Goal: Contribute content: Add original content to the website for others to see

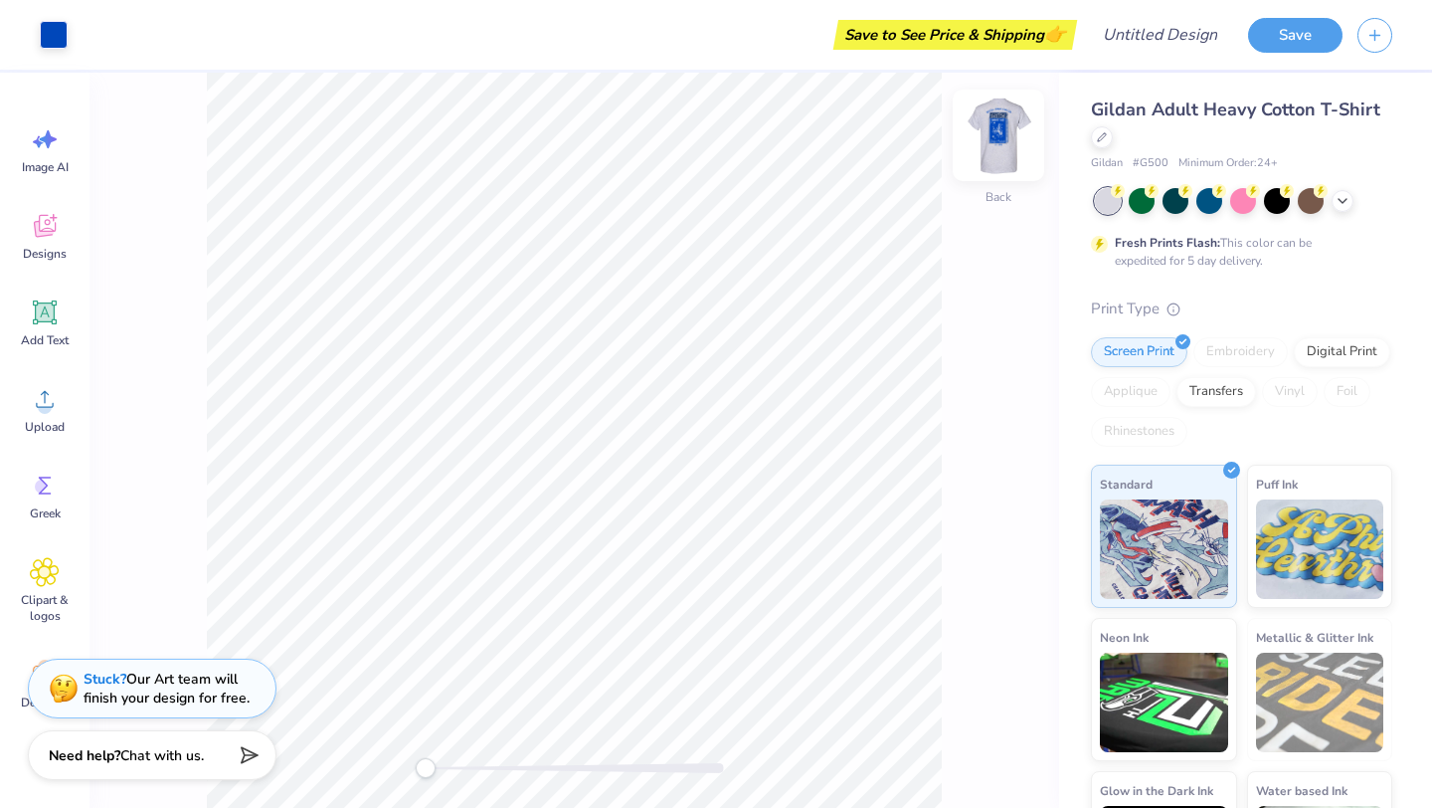
click at [997, 150] on img at bounding box center [999, 135] width 80 height 80
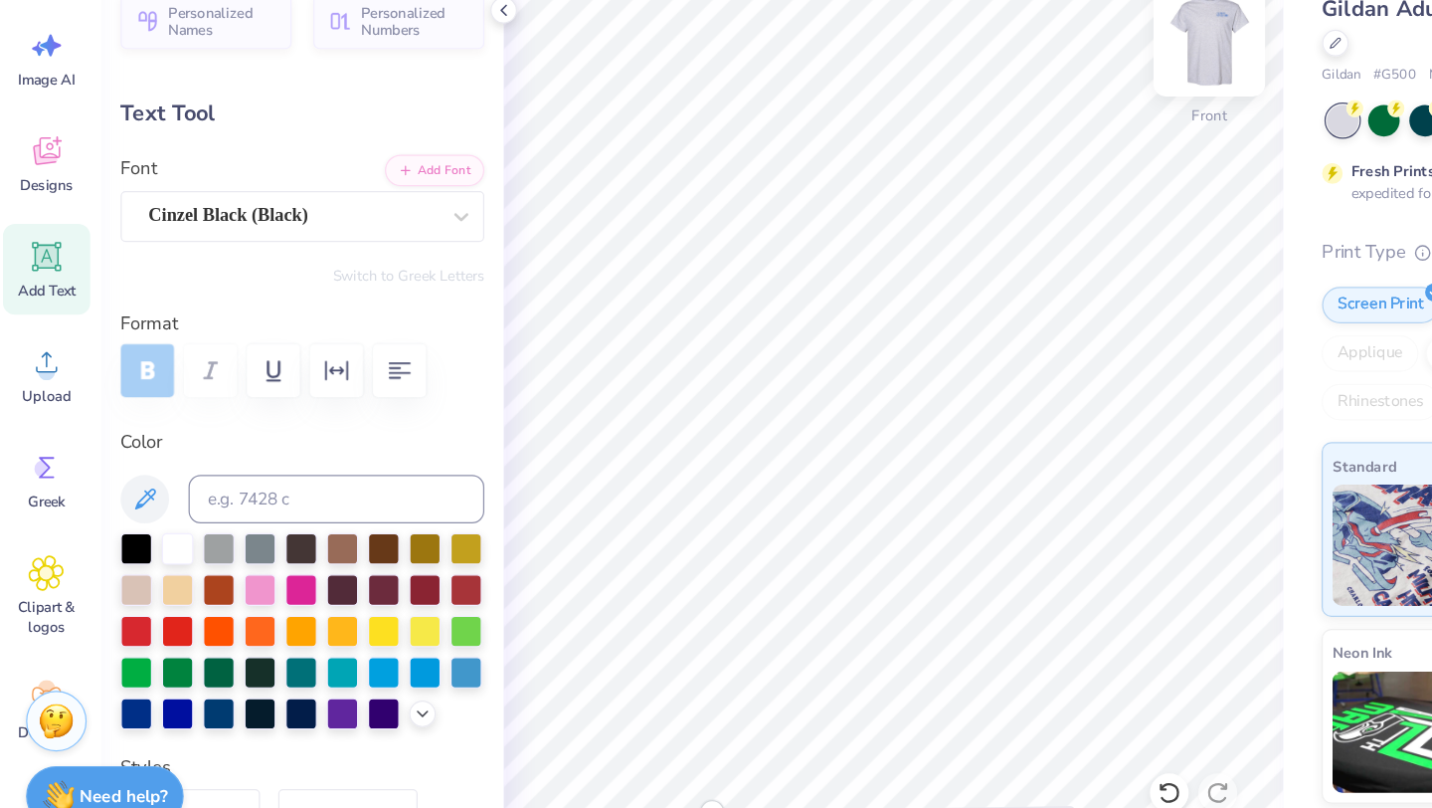
type textarea "delta Gamma"
type textarea "B"
type textarea "Fall Date 2025"
type input "0.0"
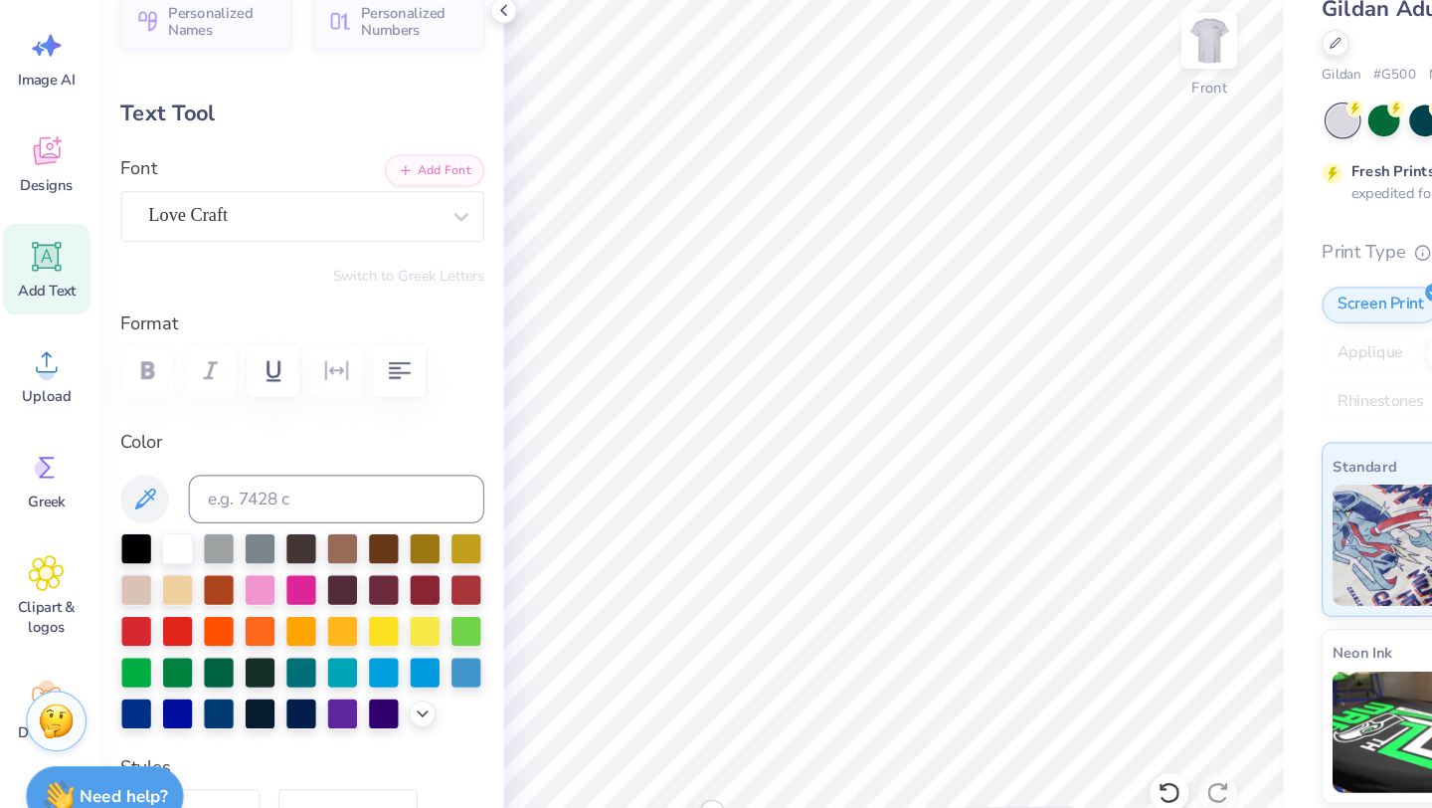
type input "5.77"
type input "0.96"
type input "16.02"
type input "7.62"
type input "1.75"
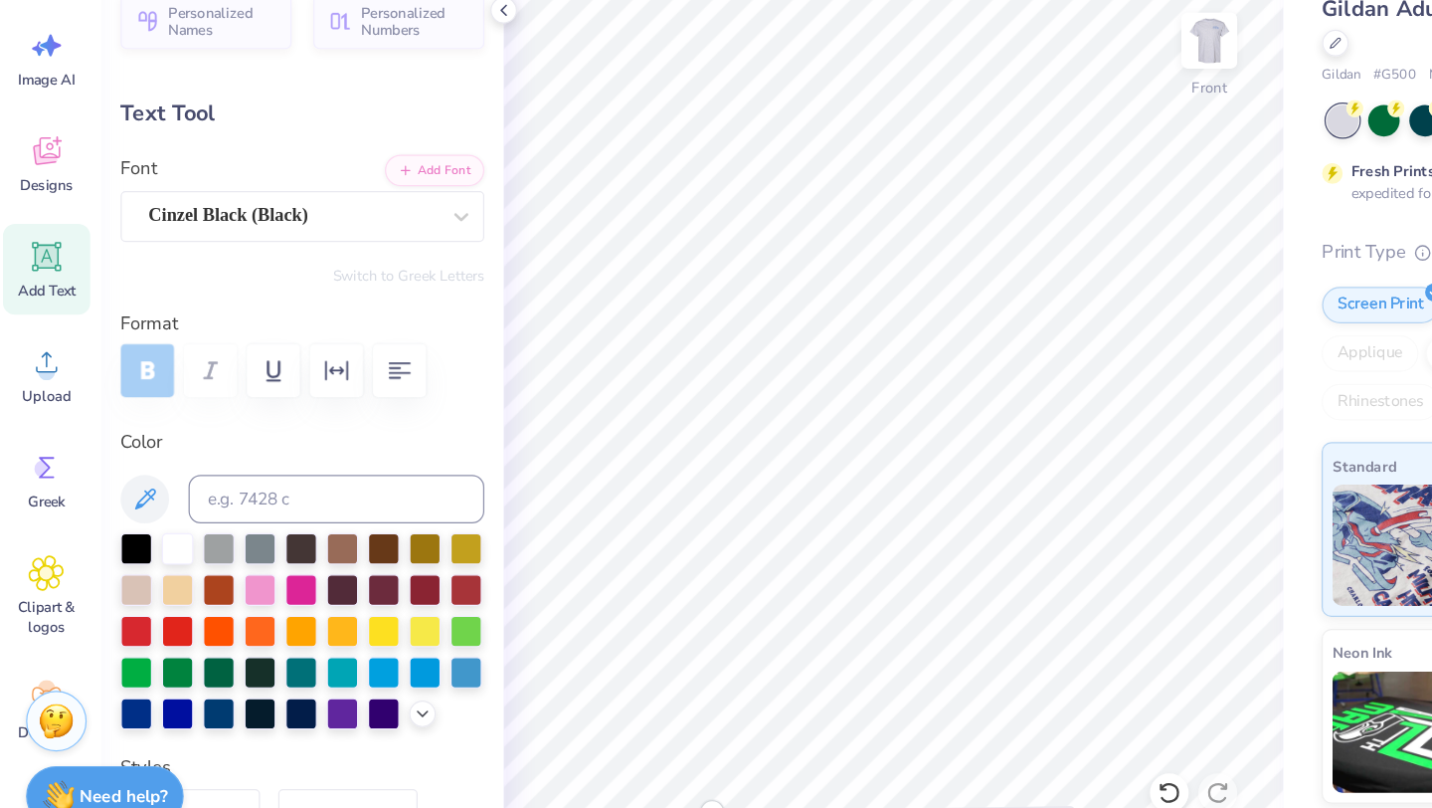
type input "3.00"
type input "8.47"
type input "1.94"
type input "9.22"
type input "2.11"
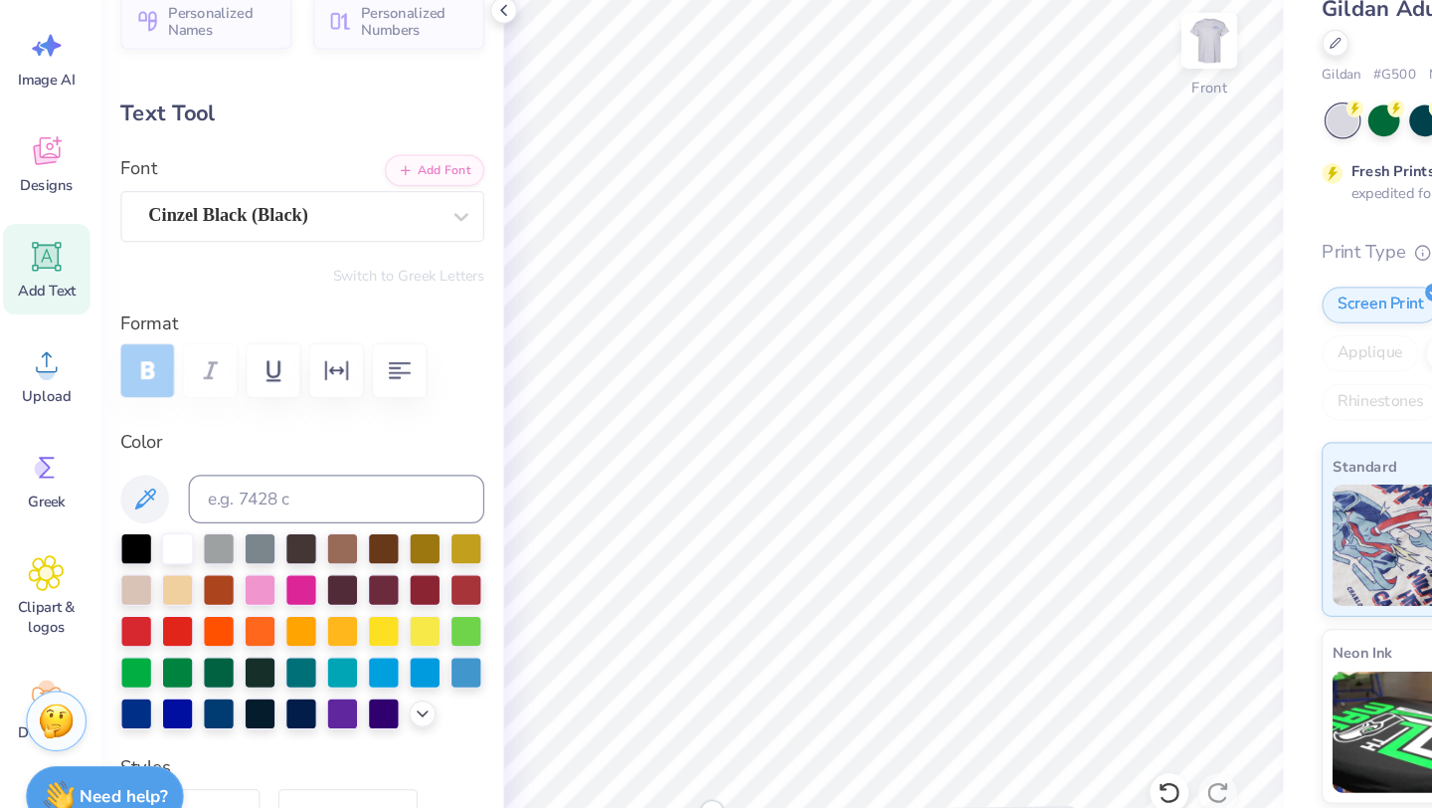
type input "2.78"
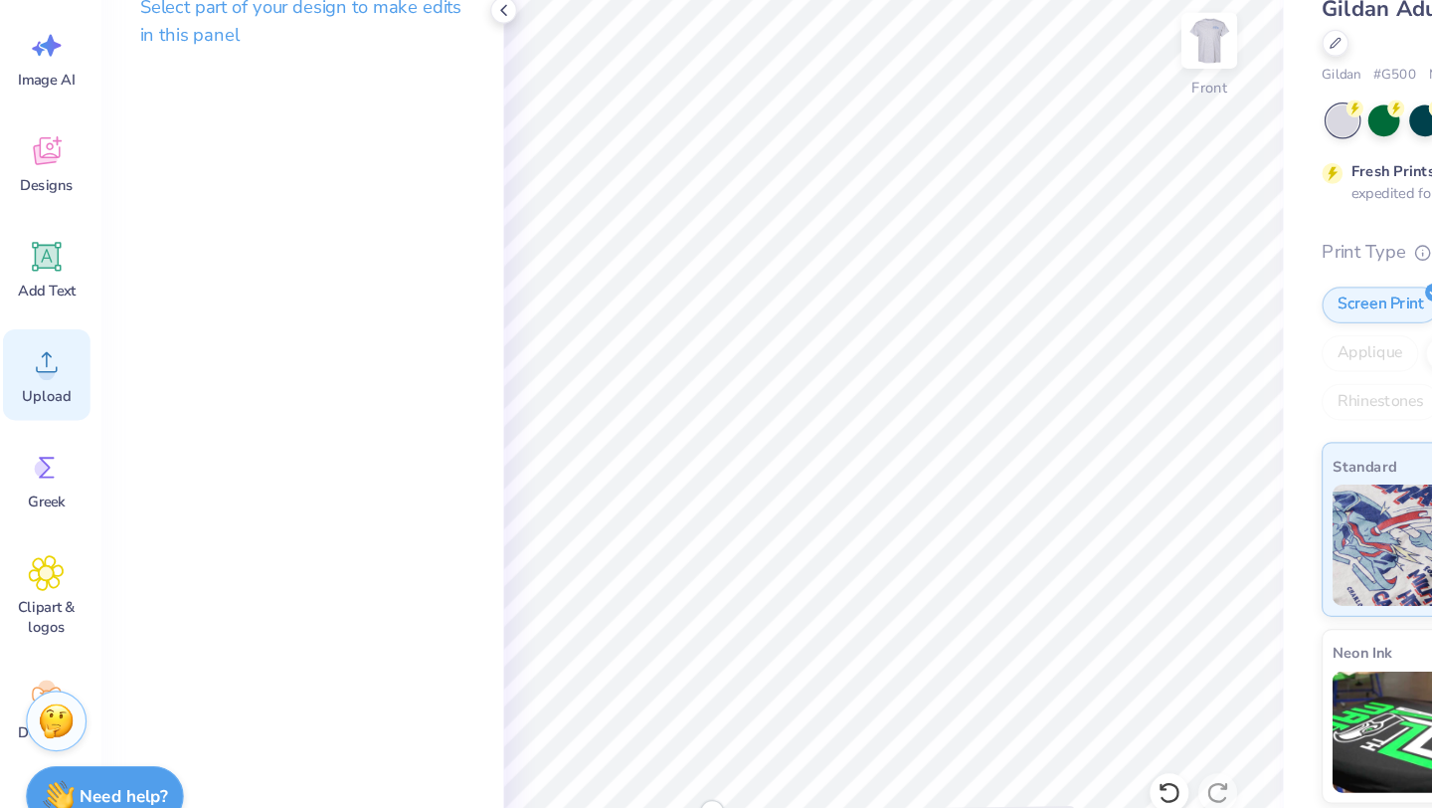
click at [41, 424] on span "Upload" at bounding box center [45, 427] width 40 height 16
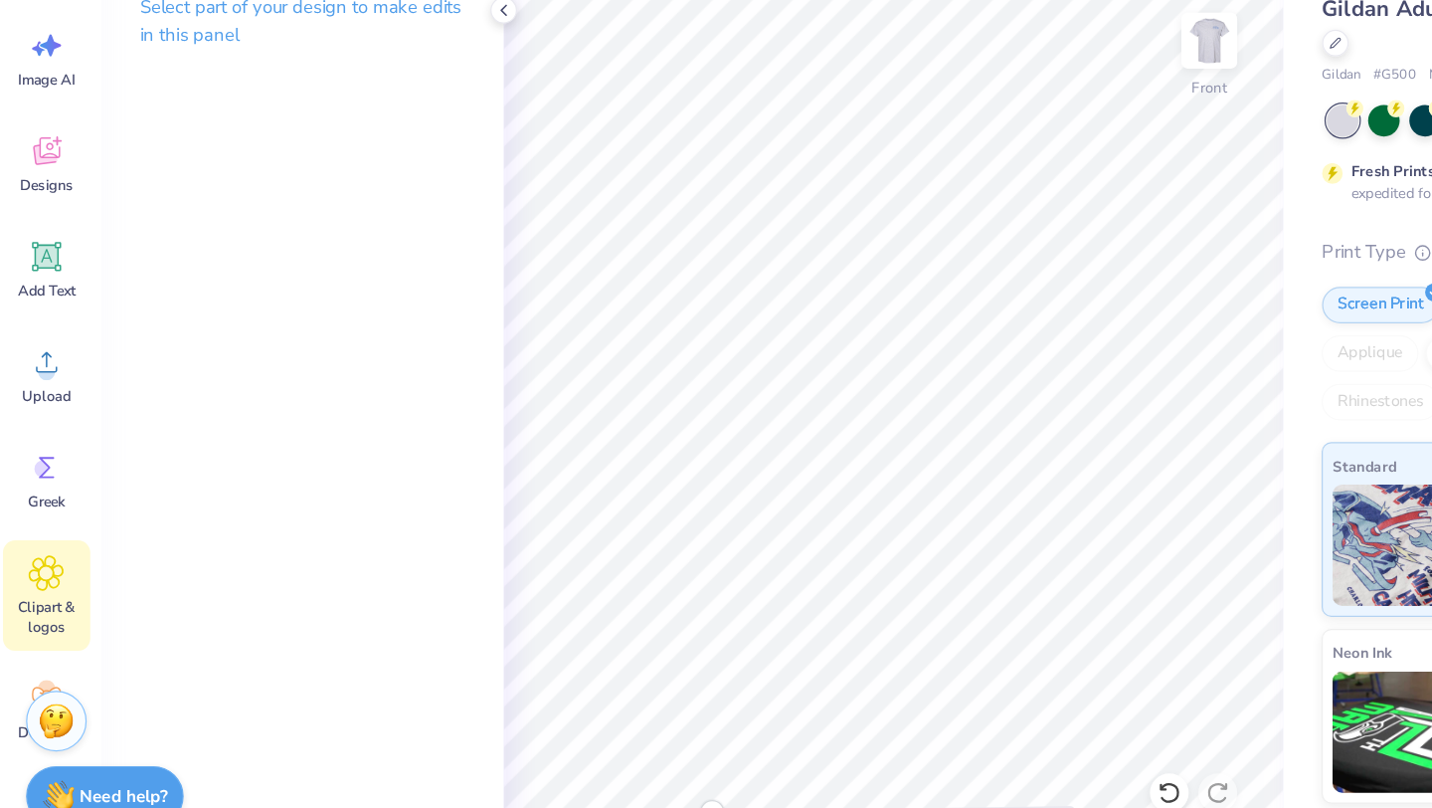
click at [40, 594] on span "Clipart & logos" at bounding box center [45, 608] width 66 height 32
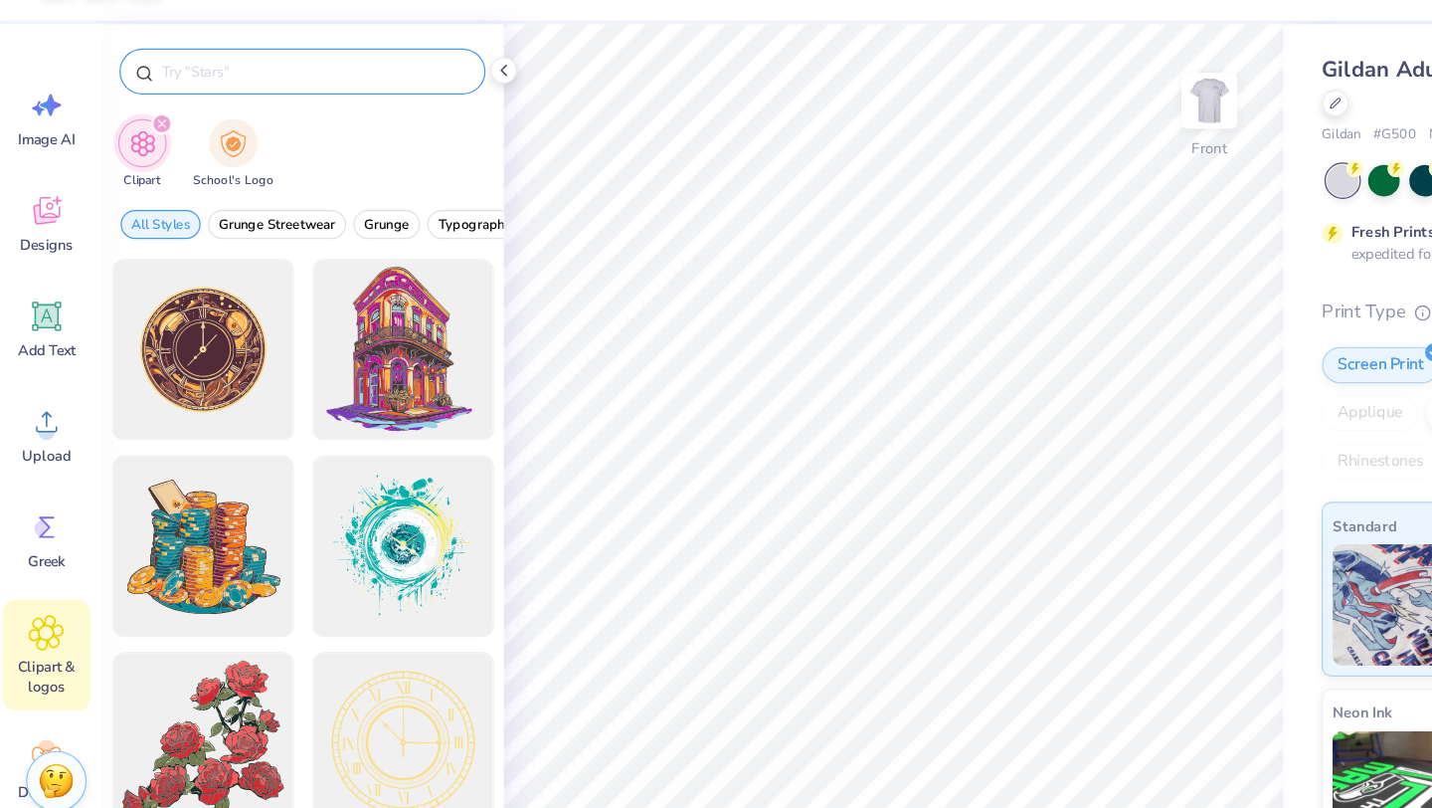
click at [242, 109] on input "text" at bounding box center [264, 111] width 255 height 20
type input "anchor"
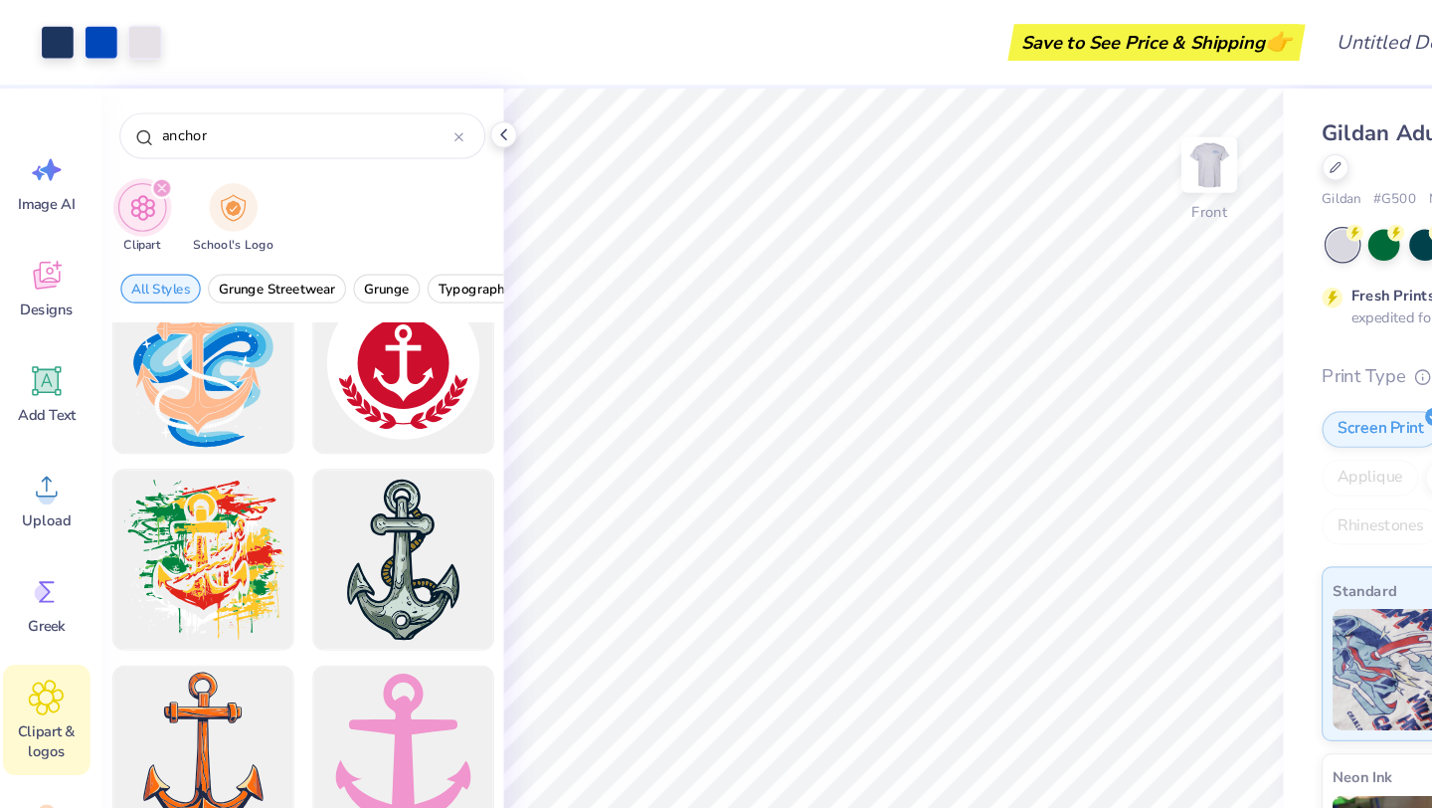
scroll to position [0, 0]
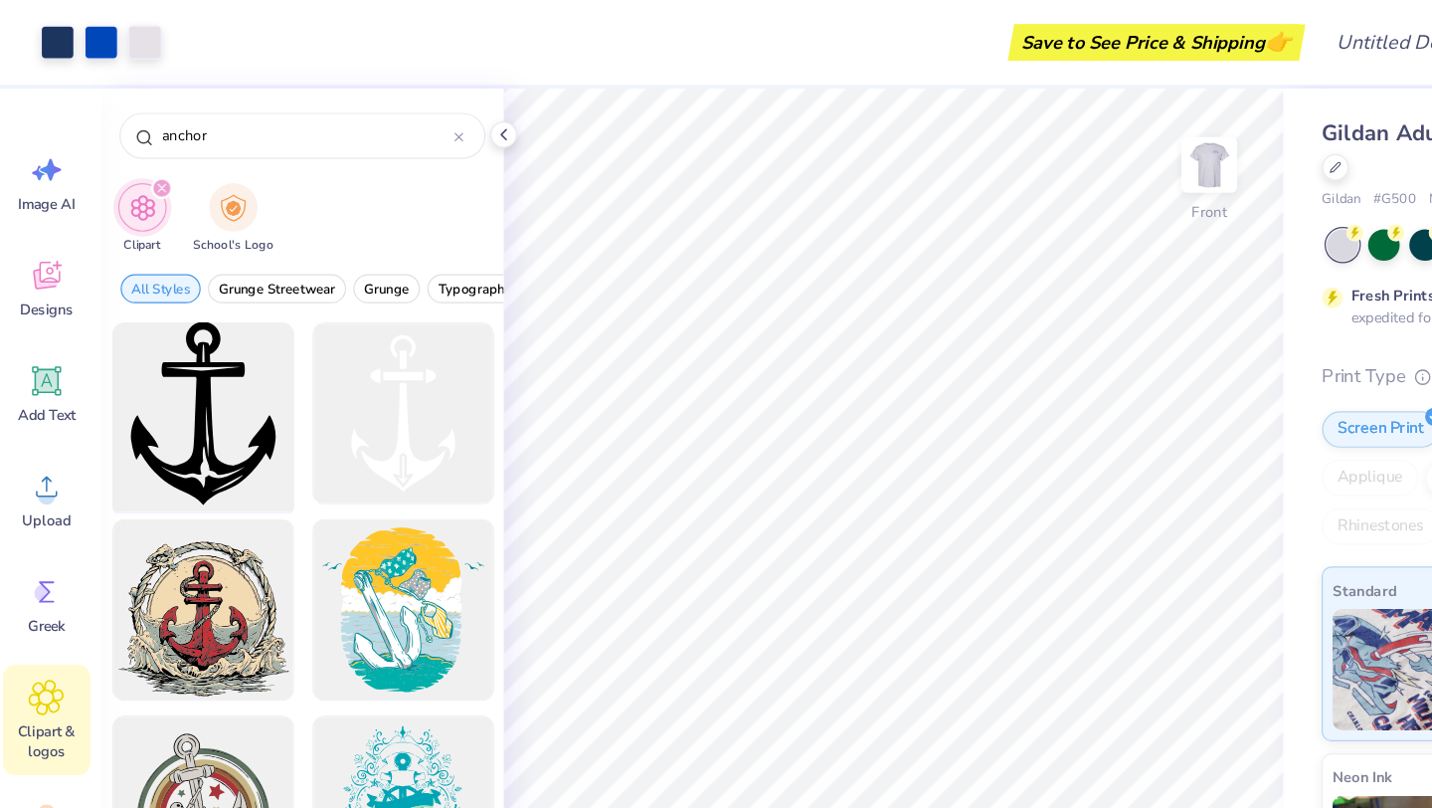
click at [194, 346] on div at bounding box center [173, 340] width 164 height 164
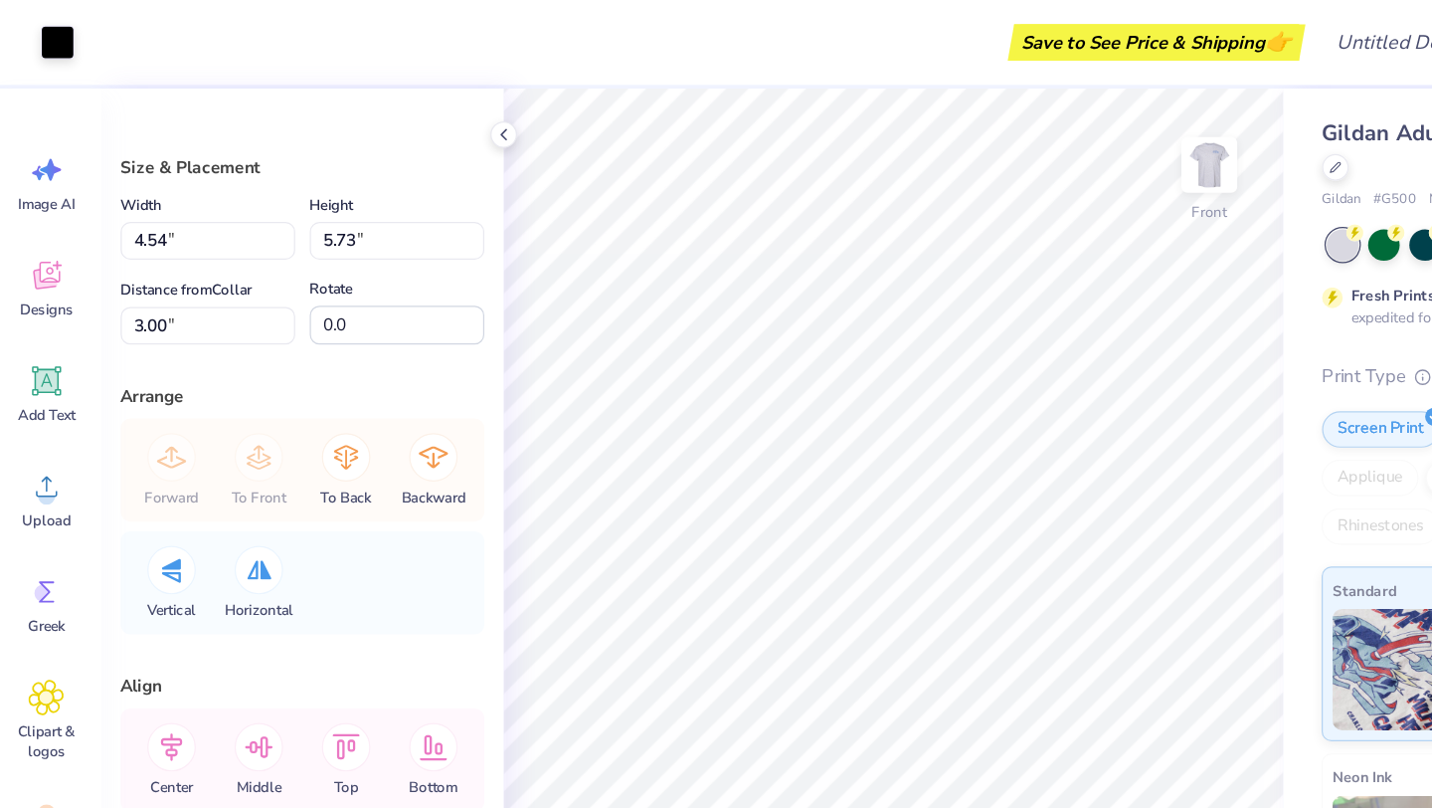
type input "4.54"
type input "5.73"
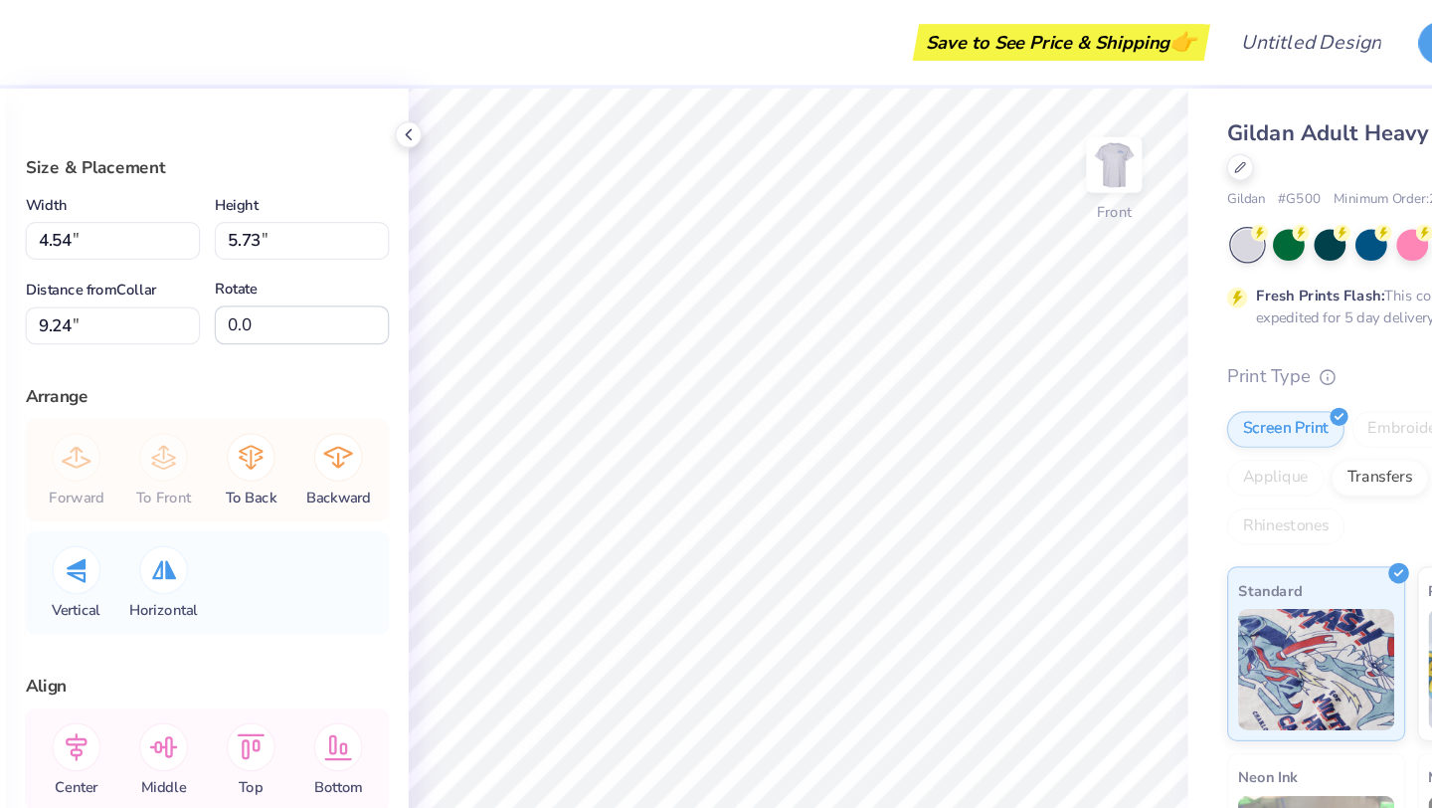
type input "5.19"
type input "6.56"
type input "8.41"
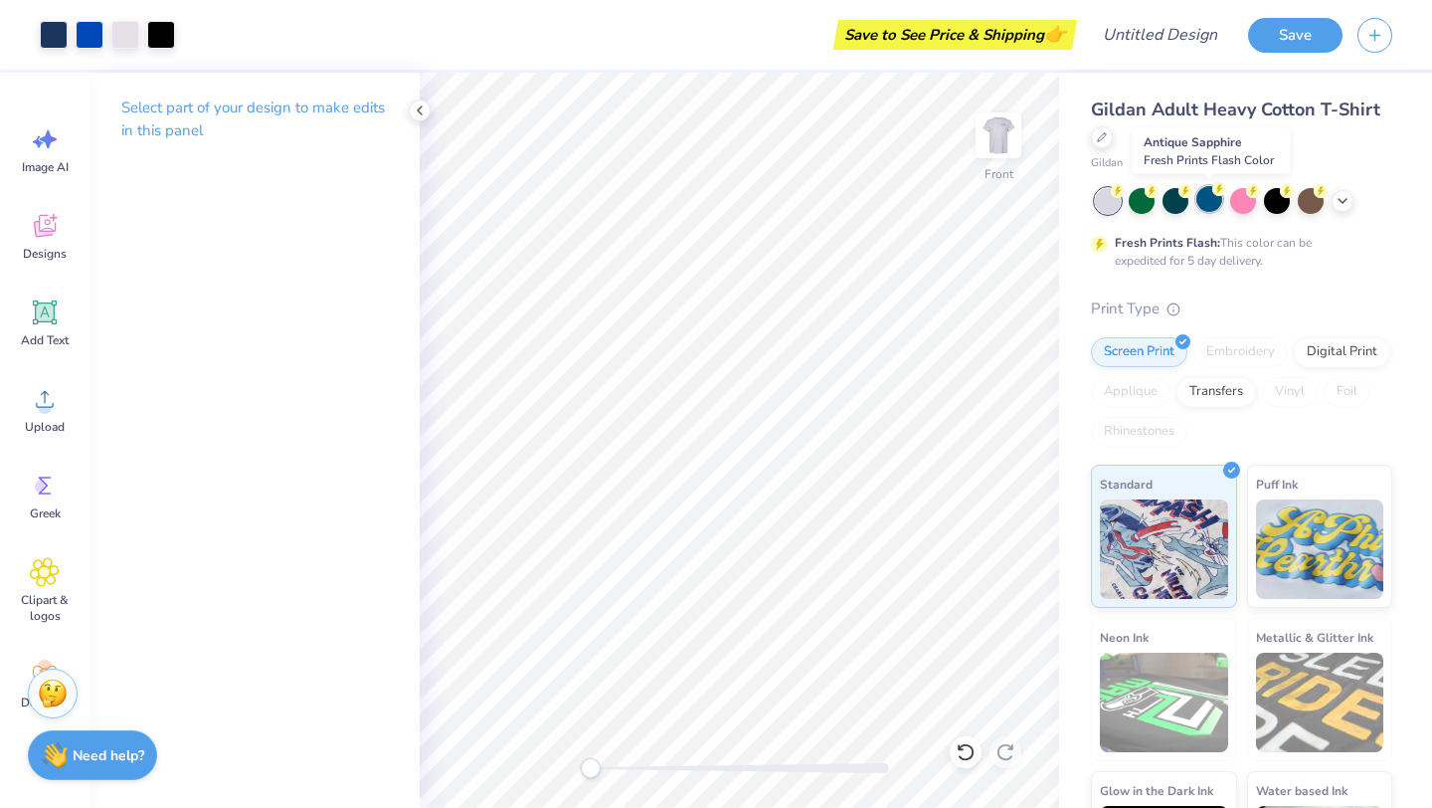
click at [1207, 211] on div at bounding box center [1210, 199] width 26 height 26
click at [1178, 203] on div at bounding box center [1176, 199] width 26 height 26
click at [1320, 206] on div at bounding box center [1311, 199] width 26 height 26
click at [1211, 204] on div at bounding box center [1210, 199] width 26 height 26
click at [1212, 203] on div at bounding box center [1210, 199] width 26 height 26
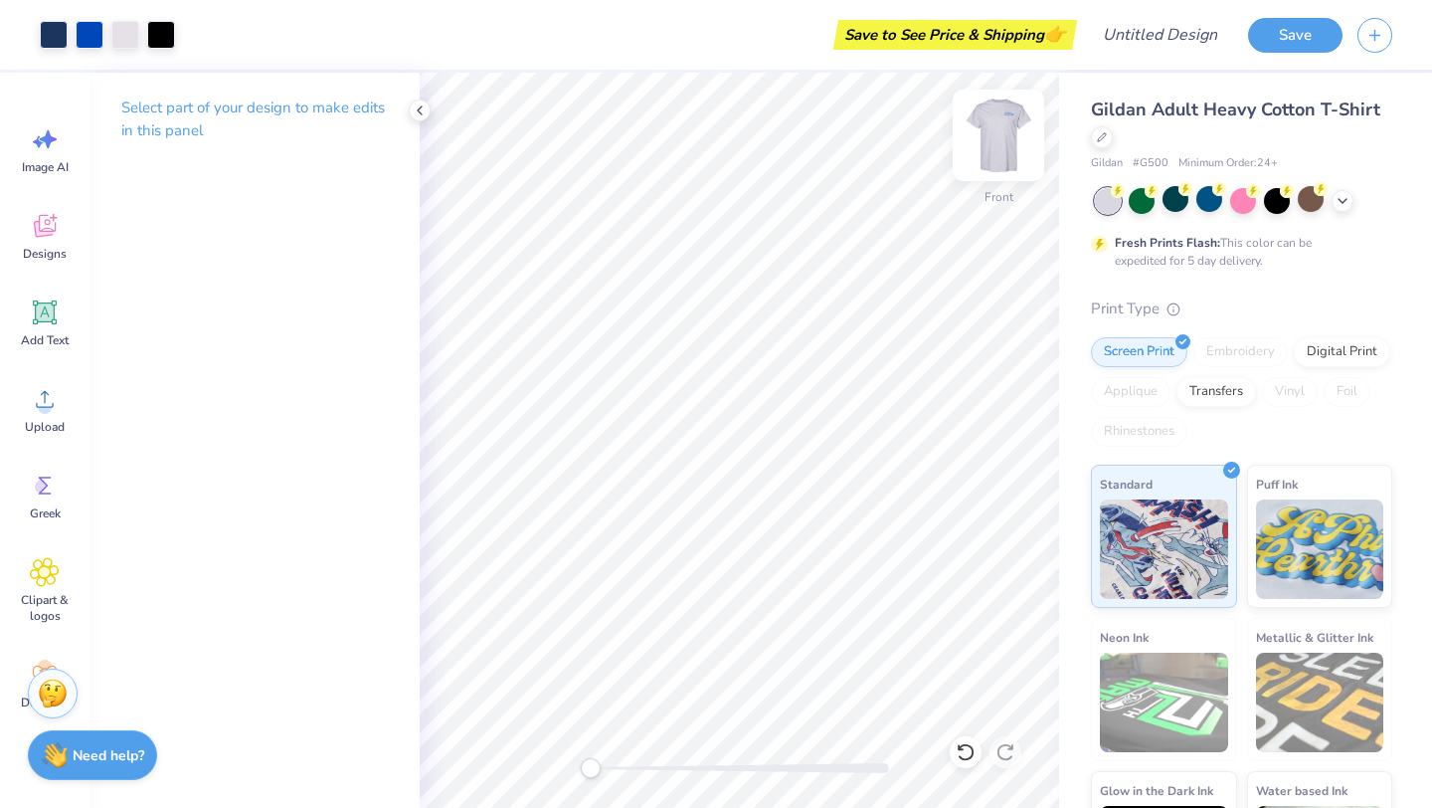
click at [1006, 169] on img at bounding box center [999, 135] width 80 height 80
click at [994, 158] on img at bounding box center [999, 135] width 80 height 80
click at [424, 109] on icon at bounding box center [420, 110] width 16 height 16
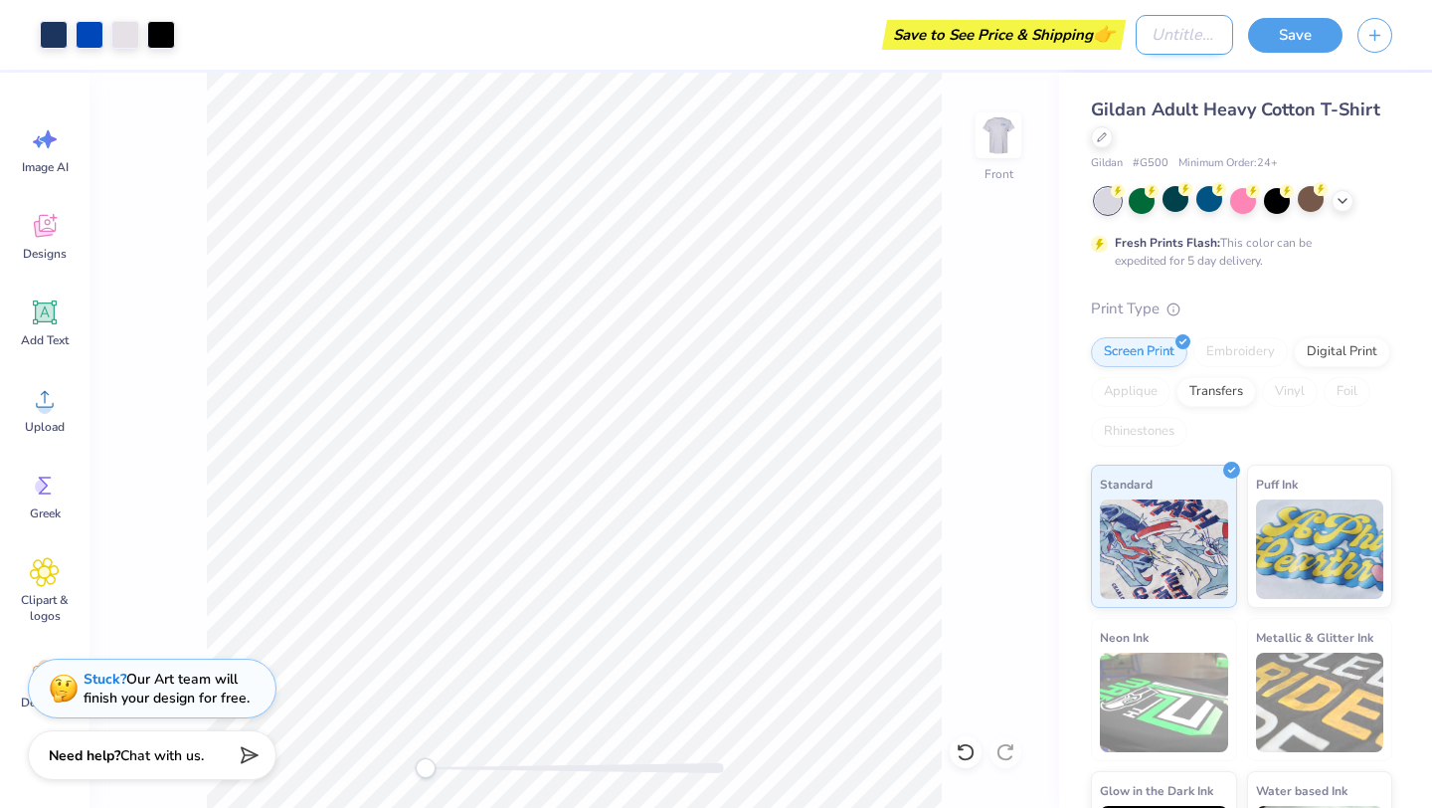
click at [1147, 36] on input "Design Title" at bounding box center [1184, 35] width 97 height 40
type input "DG Date Idea 1"
click at [1333, 38] on button "Save" at bounding box center [1295, 32] width 94 height 35
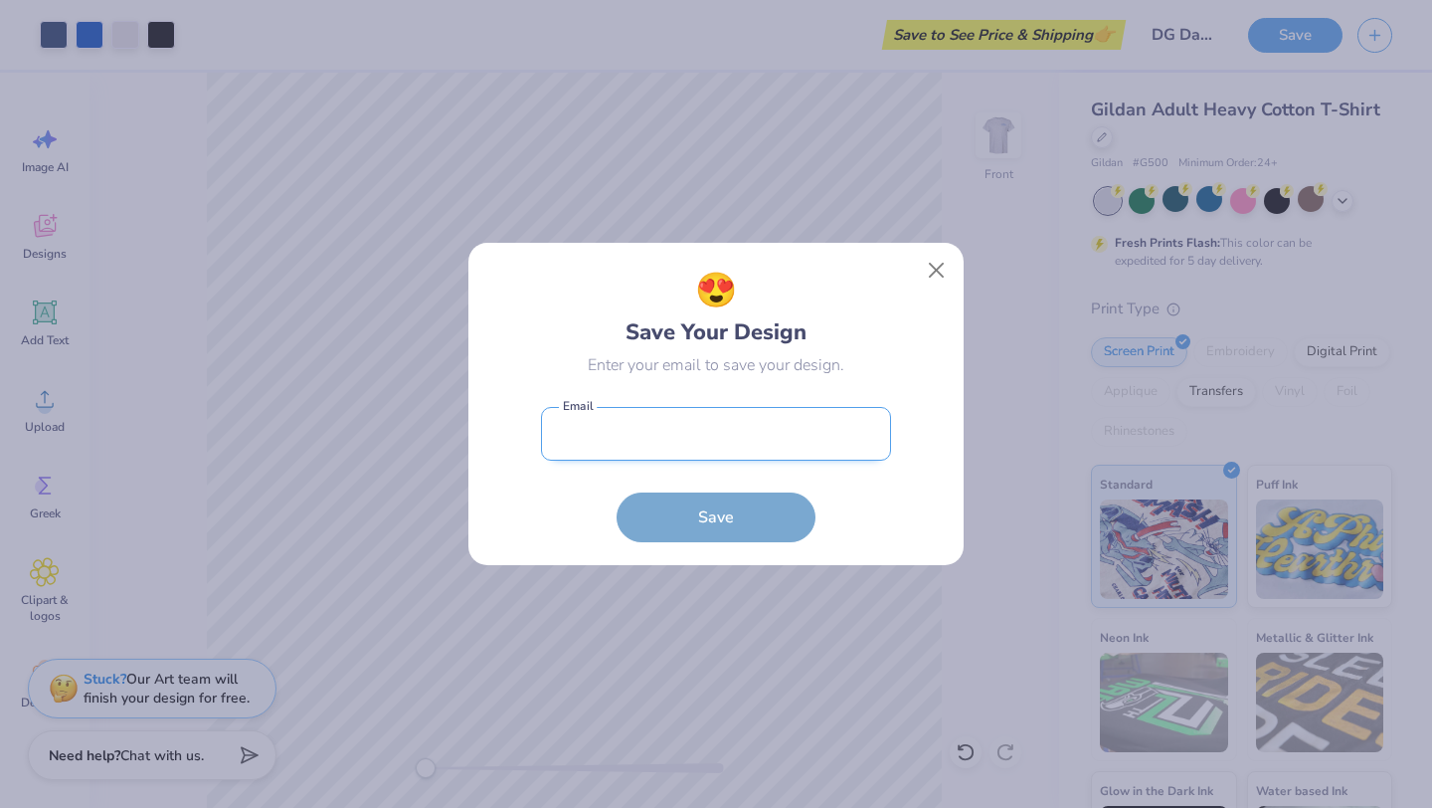
click at [699, 441] on input "email" at bounding box center [716, 434] width 350 height 55
type input "[EMAIL_ADDRESS][DOMAIN_NAME]"
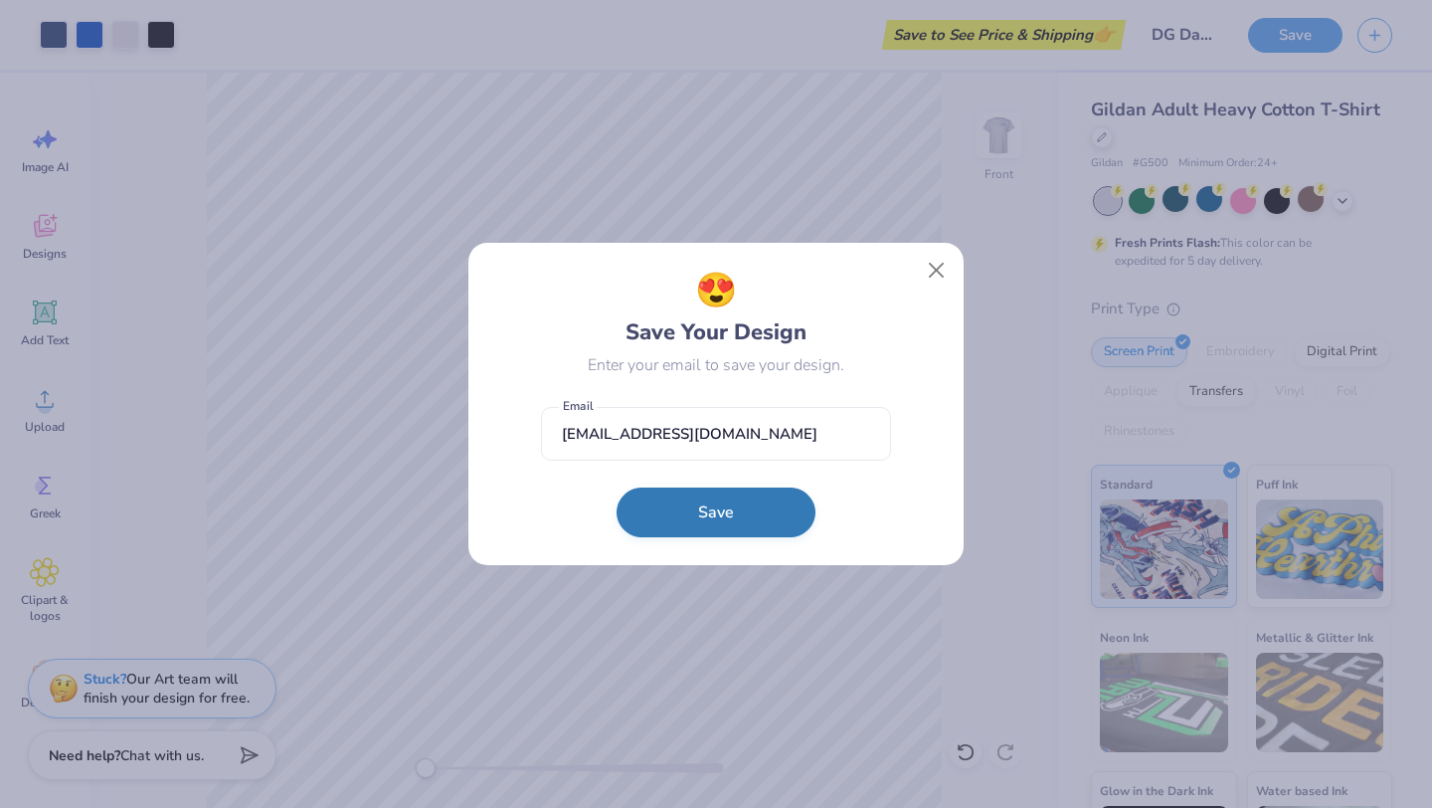
click at [693, 524] on button "Save" at bounding box center [716, 512] width 199 height 50
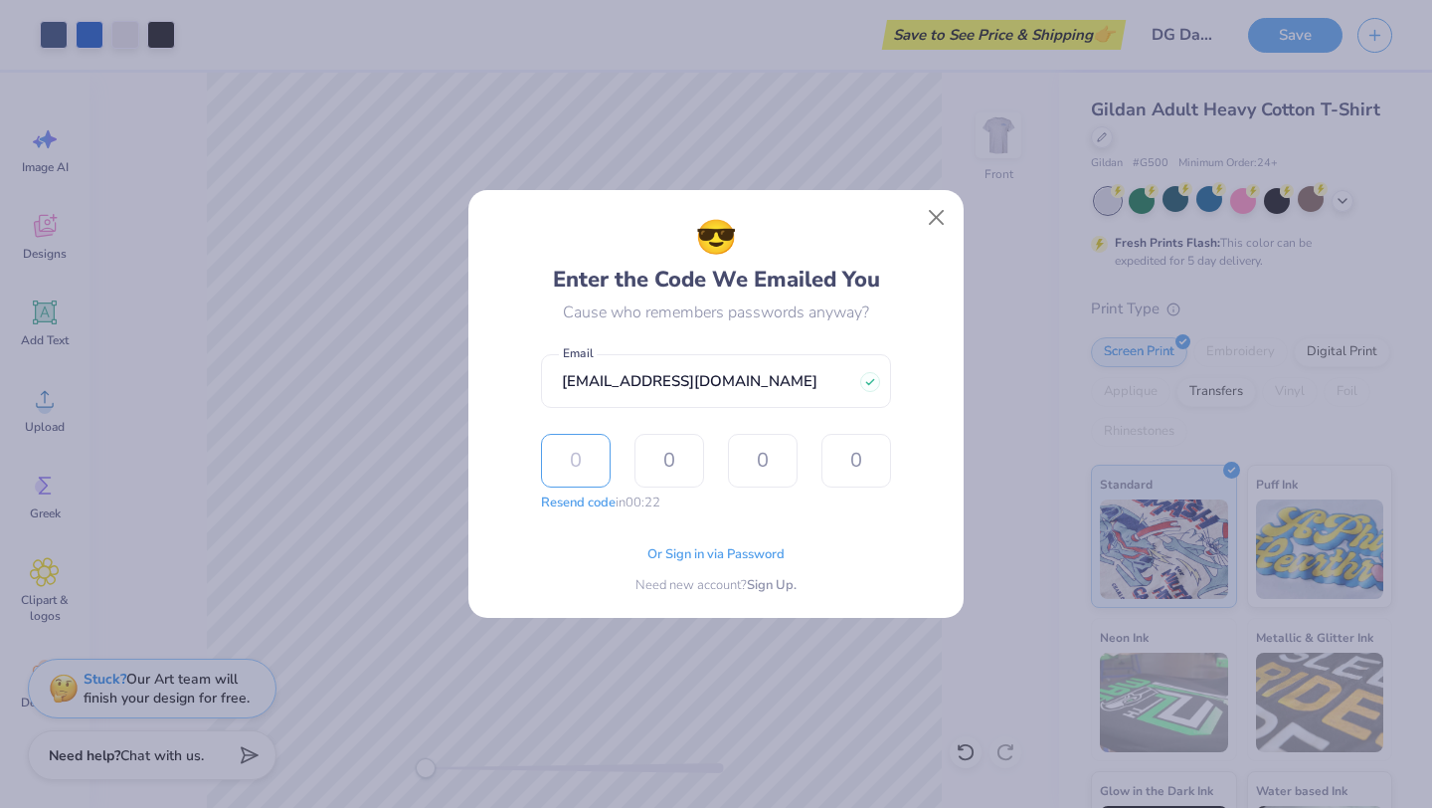
type input "6"
type input "0"
type input "7"
type input "0"
